Goal: Information Seeking & Learning: Learn about a topic

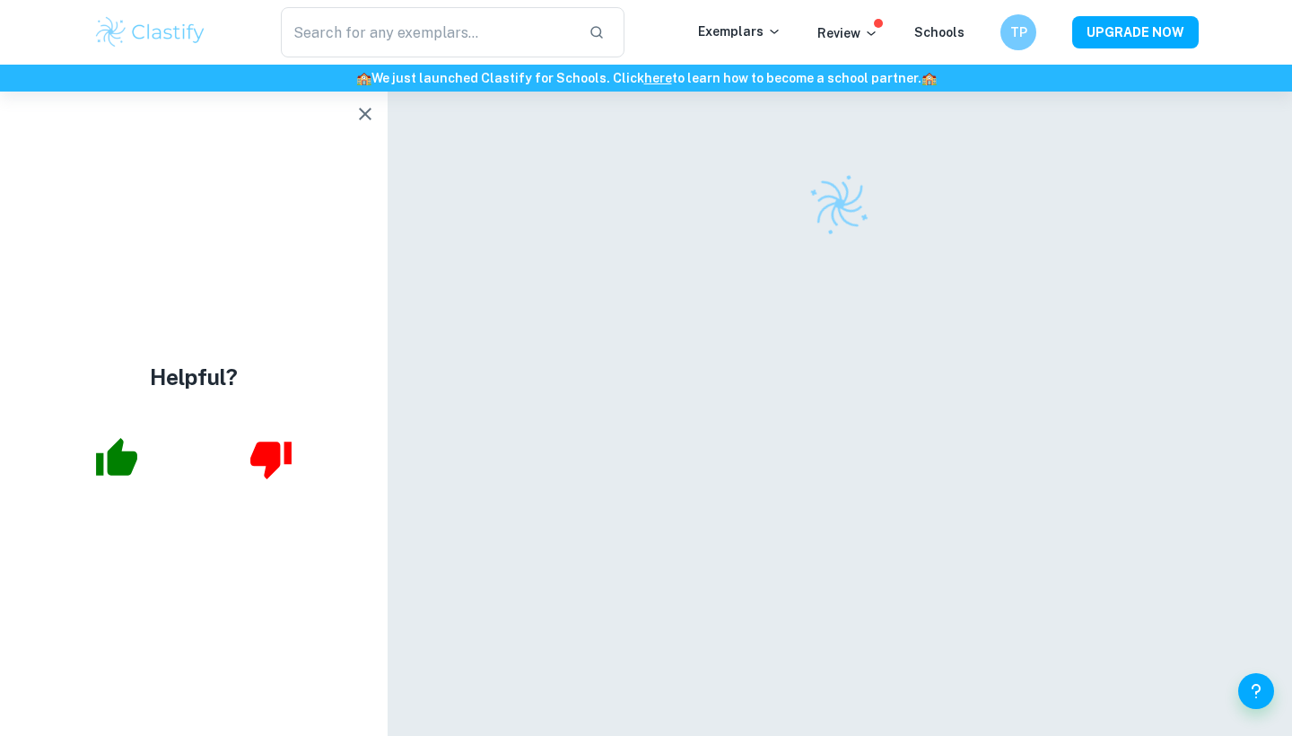
click at [443, 1] on div "​ Exemplars Review Schools TP UPGRADE NOW" at bounding box center [646, 32] width 1292 height 65
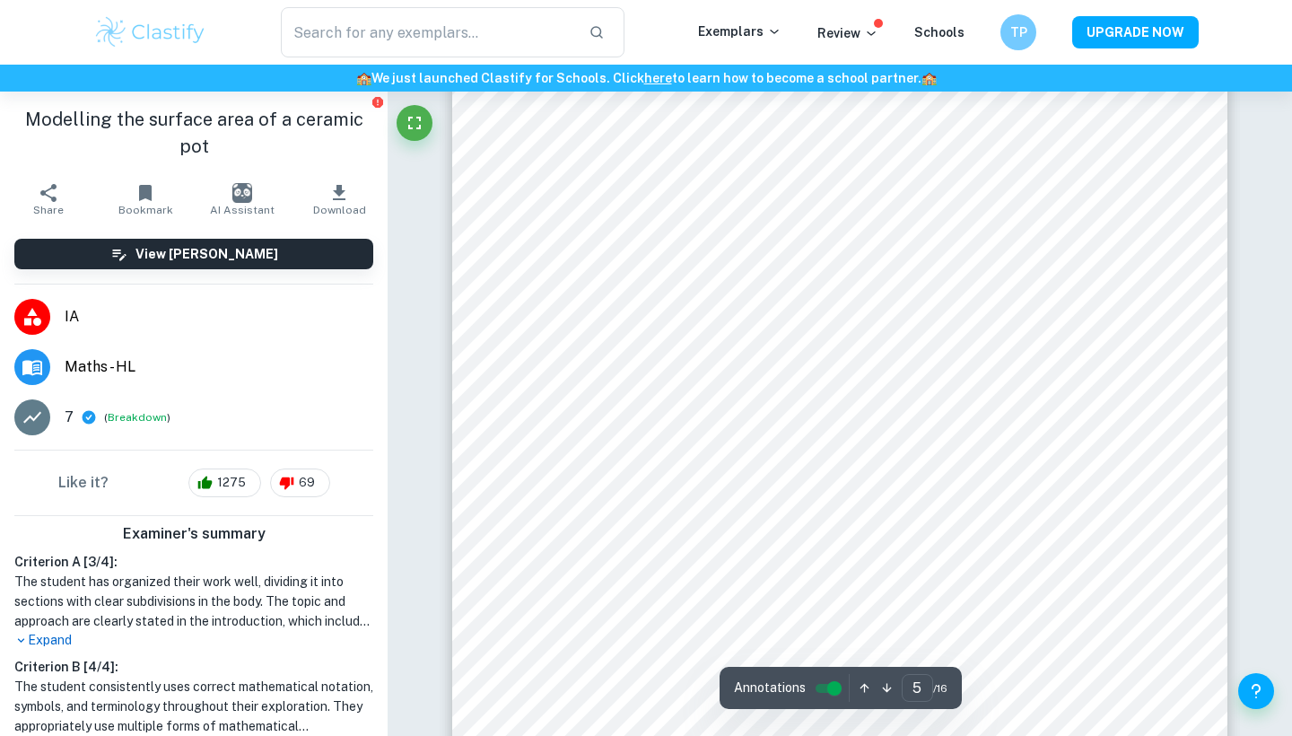
scroll to position [4136, 0]
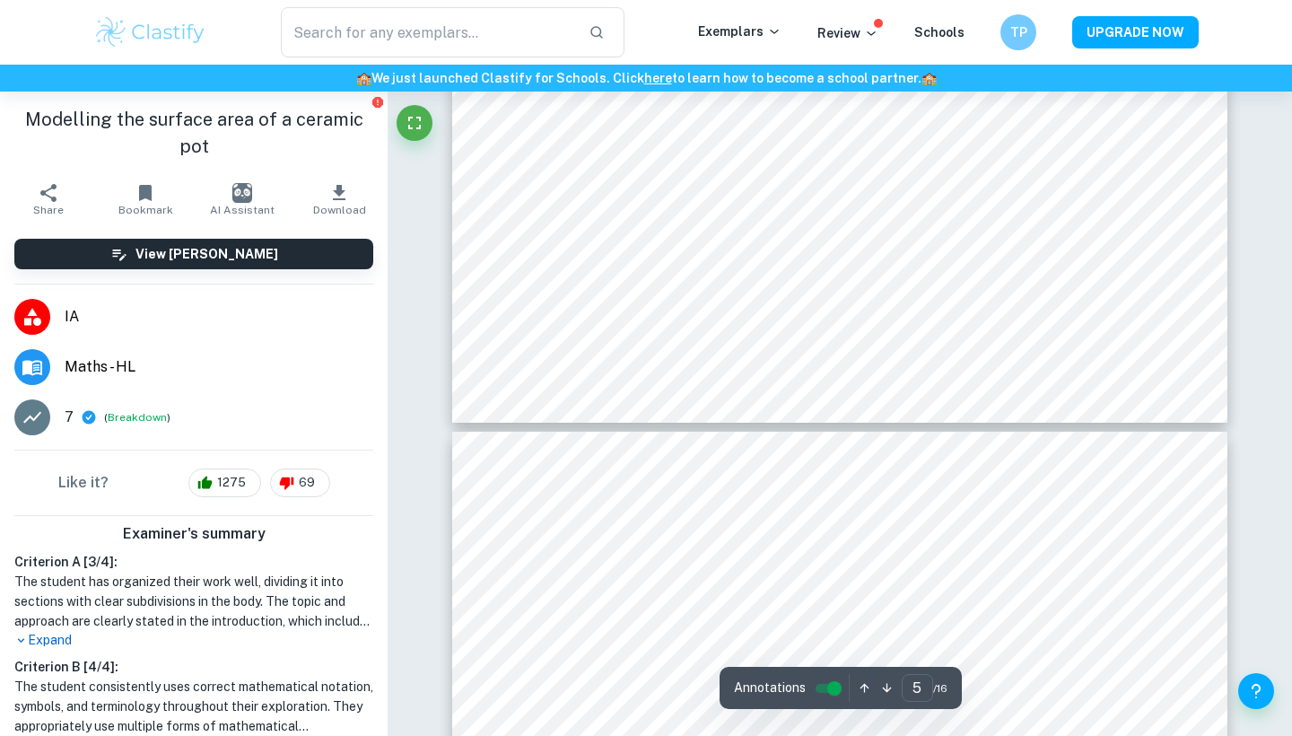
type input "4"
